Goal: Task Accomplishment & Management: Manage account settings

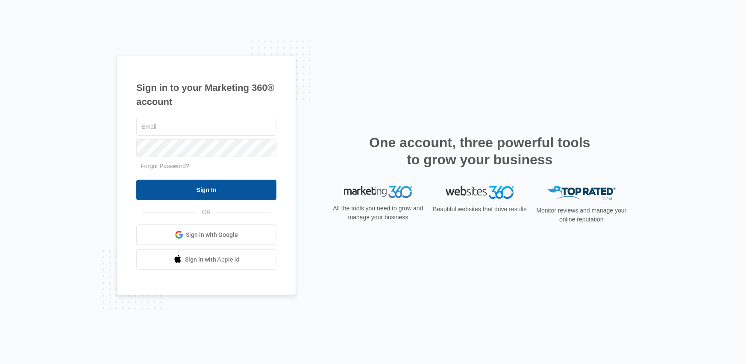
type input "[EMAIL_ADDRESS][DOMAIN_NAME]"
click at [215, 185] on input "Sign In" at bounding box center [206, 190] width 140 height 20
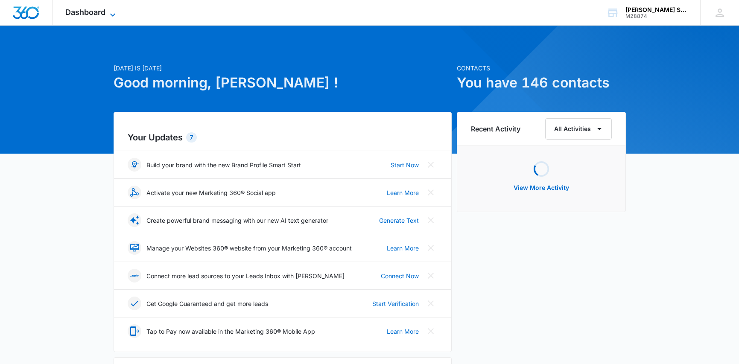
click at [96, 14] on span "Dashboard" at bounding box center [85, 12] width 40 height 9
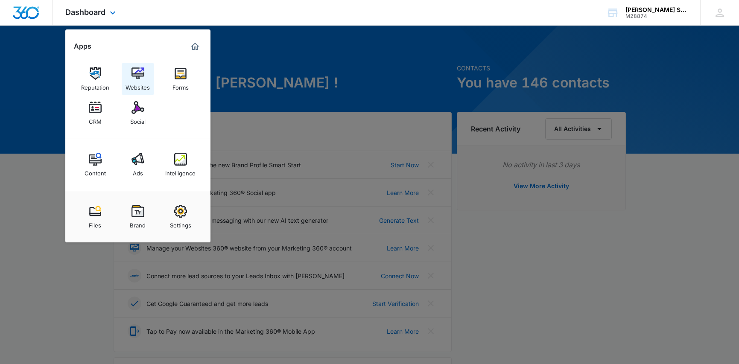
click at [141, 70] on img at bounding box center [138, 73] width 13 height 13
